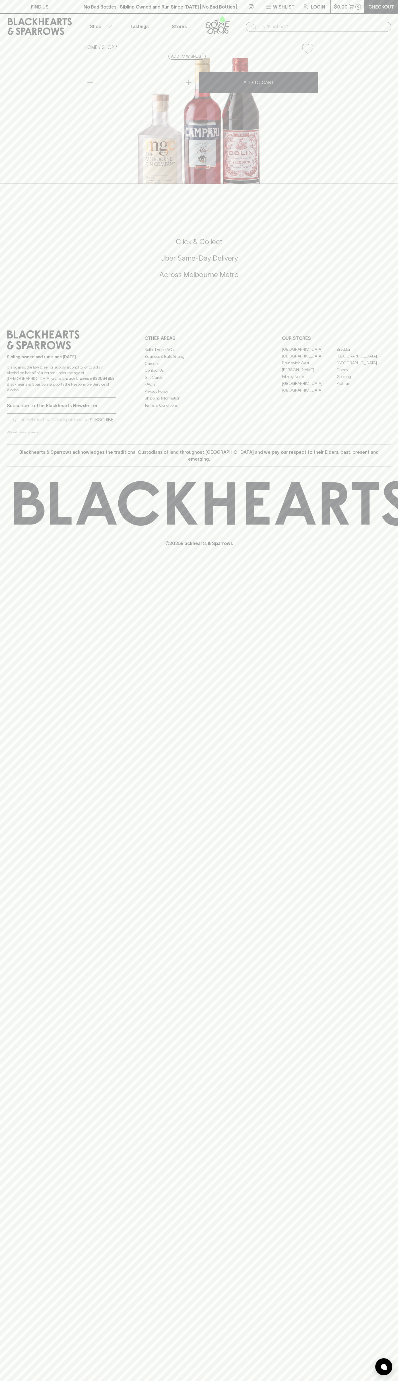
click at [397, 444] on div "Sibling owned and run since [DATE] It is against the law to sell or supply alco…" at bounding box center [199, 382] width 398 height 123
click at [261, 1381] on html "FIND US | No Bad Bottles | Sibling Owned and Run Since 2006 | No Bad Bottles | …" at bounding box center [199, 690] width 398 height 1381
click at [26, 97] on div "HOME SHOP Negroni Pack #1 $150.00 Add to wishlist No Further Discounts 1 ADD TO…" at bounding box center [199, 111] width 398 height 145
